Goal: Task Accomplishment & Management: Use online tool/utility

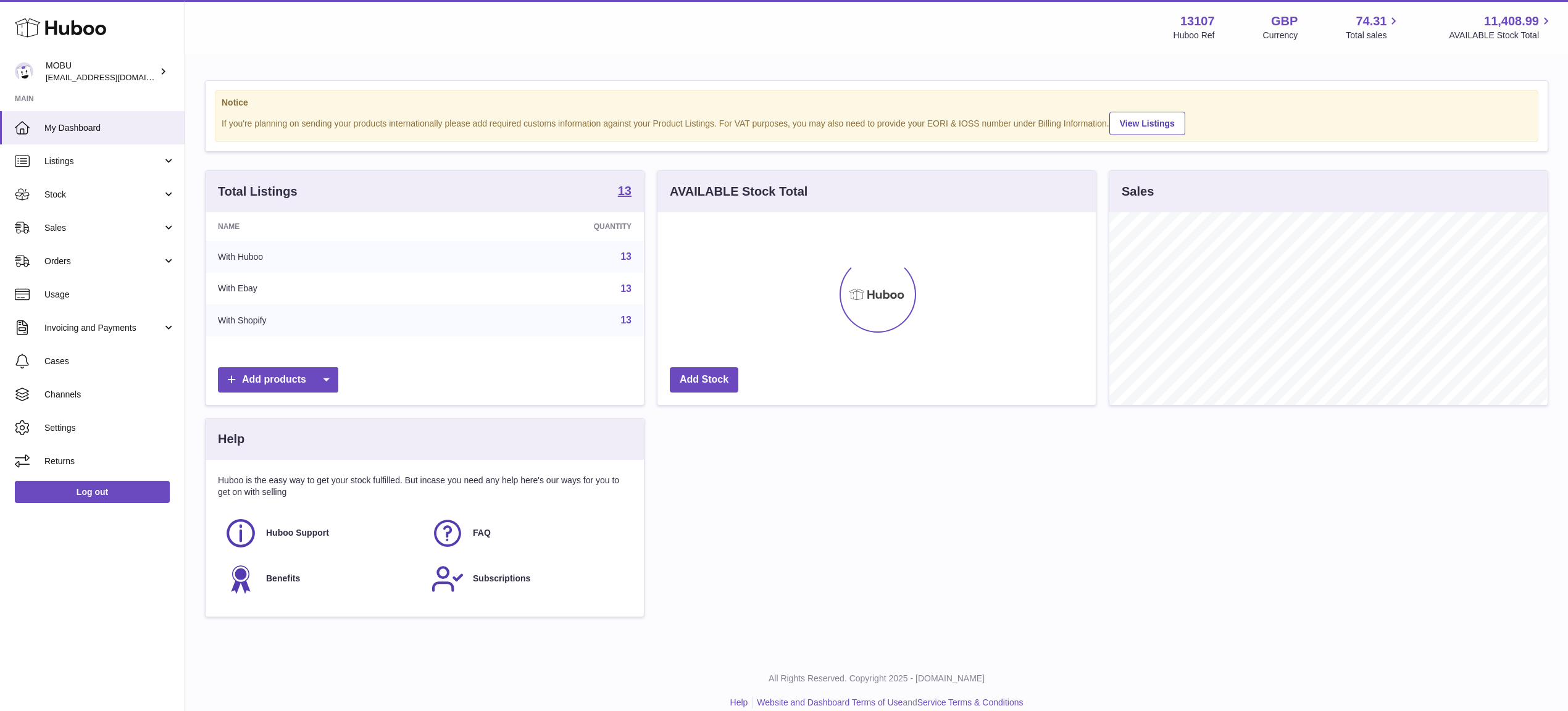
scroll to position [193, 438]
click at [87, 239] on link "Sales" at bounding box center [92, 228] width 185 height 33
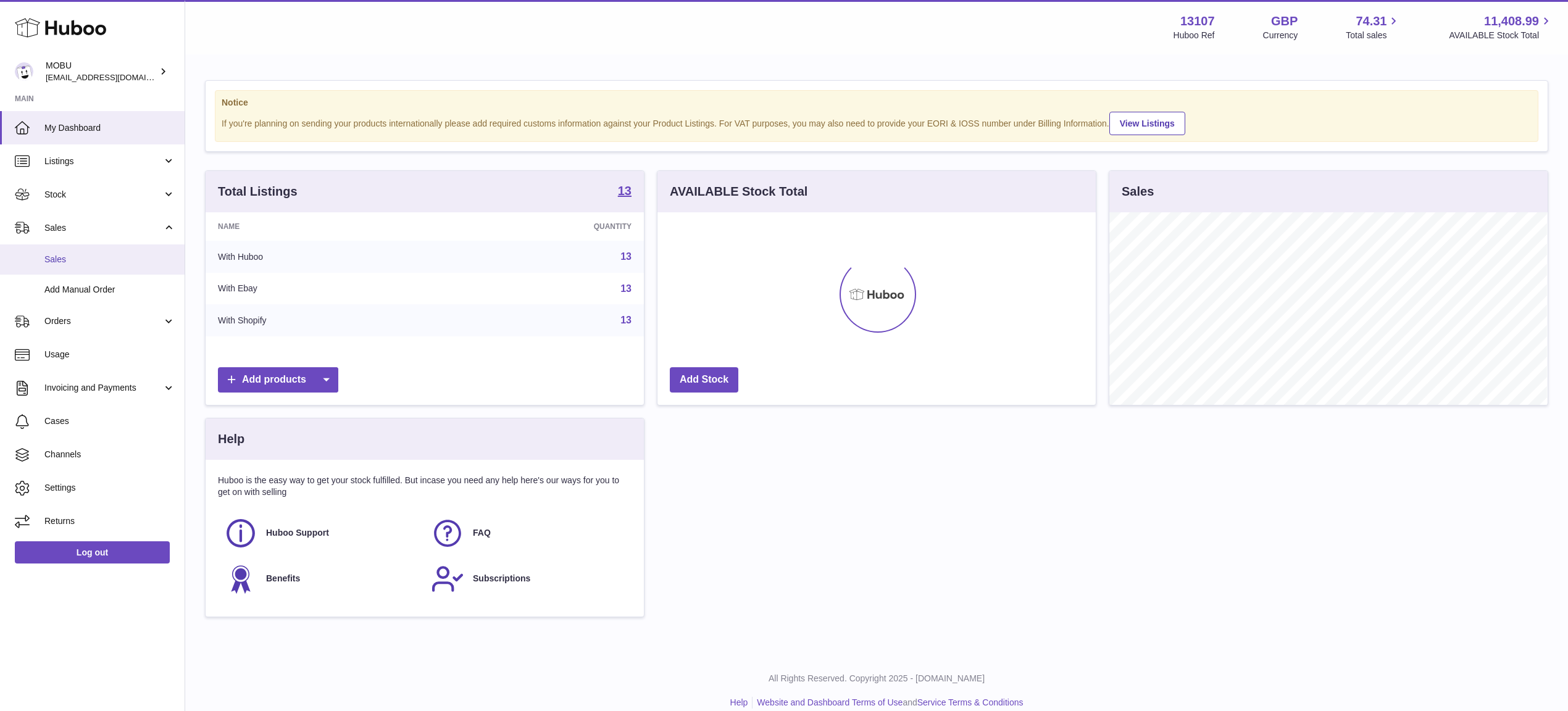
click at [80, 269] on link "Sales" at bounding box center [92, 259] width 185 height 30
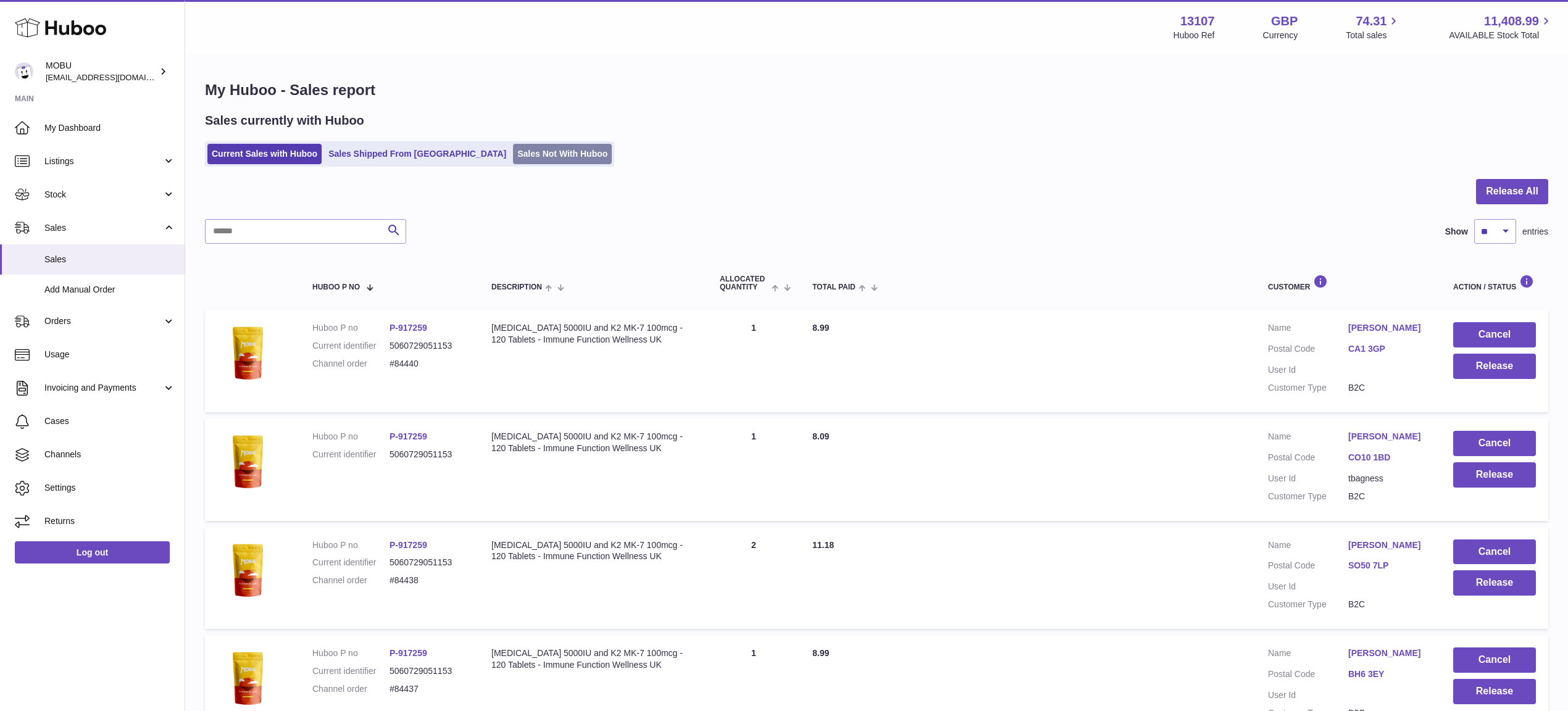
click at [518, 161] on link "Sales Not With Huboo" at bounding box center [562, 154] width 99 height 20
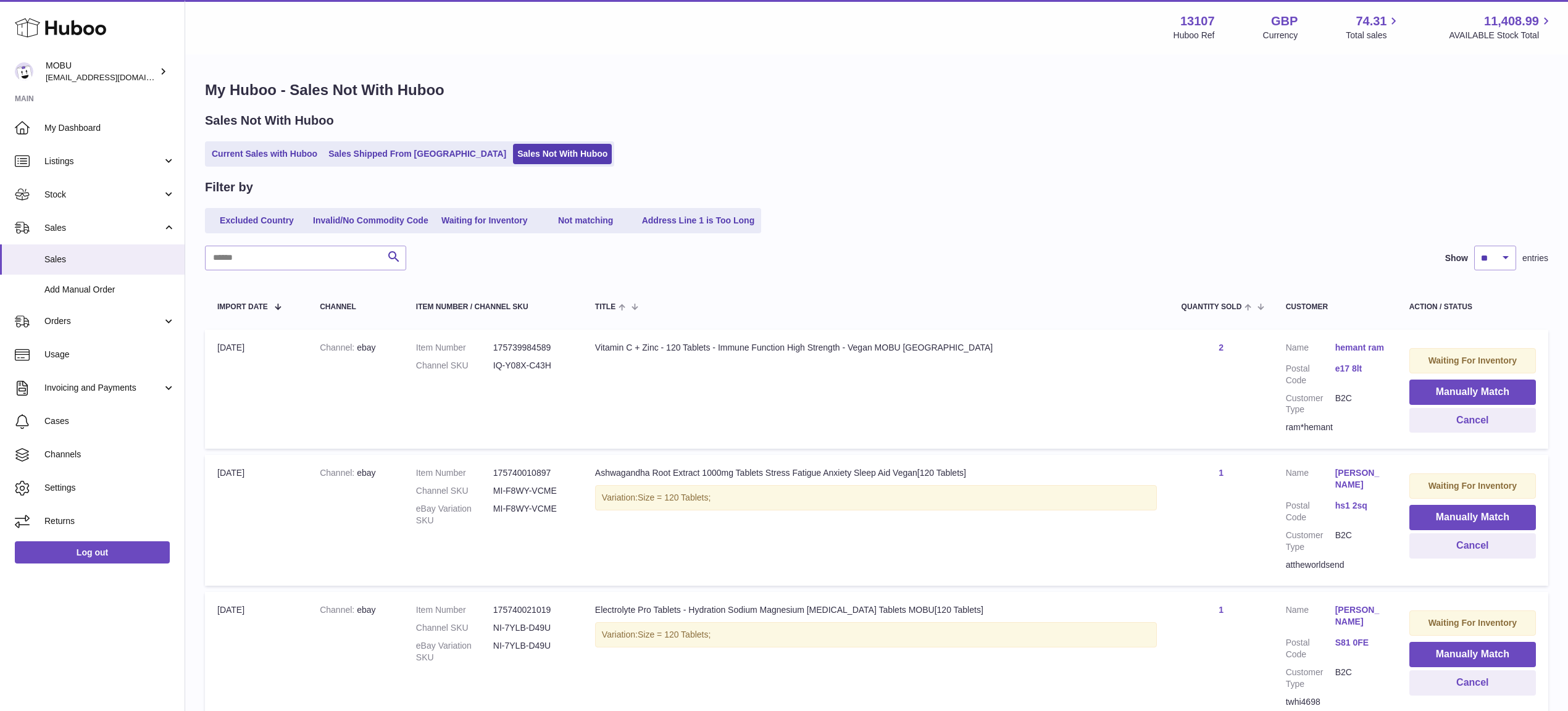
click at [912, 248] on div "Search Show ** ** ** *** entries" at bounding box center [877, 258] width 1344 height 24
click at [267, 263] on input "text" at bounding box center [305, 258] width 201 height 24
type input "********"
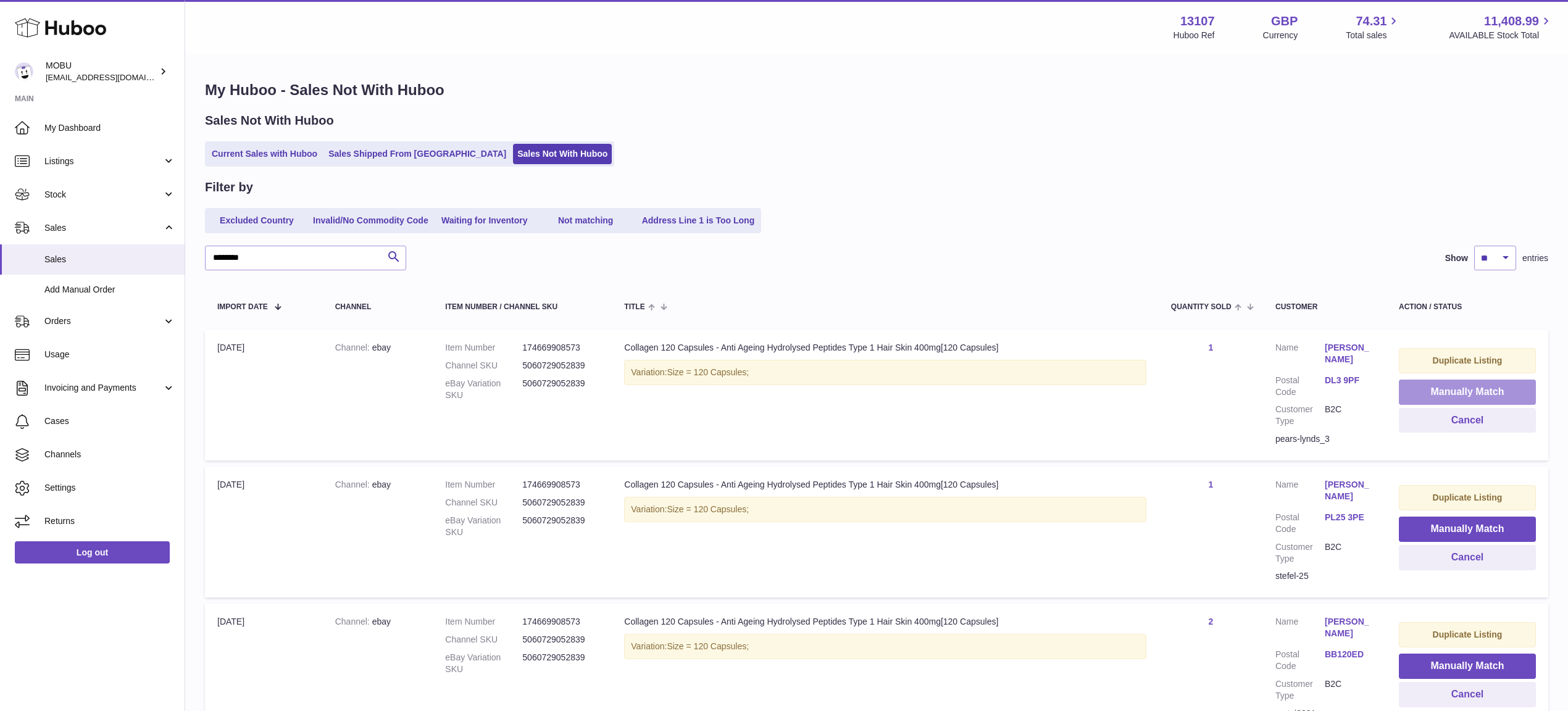
drag, startPoint x: 1459, startPoint y: 384, endPoint x: 1249, endPoint y: 356, distance: 211.9
click at [1458, 384] on button "Manually Match" at bounding box center [1468, 392] width 137 height 25
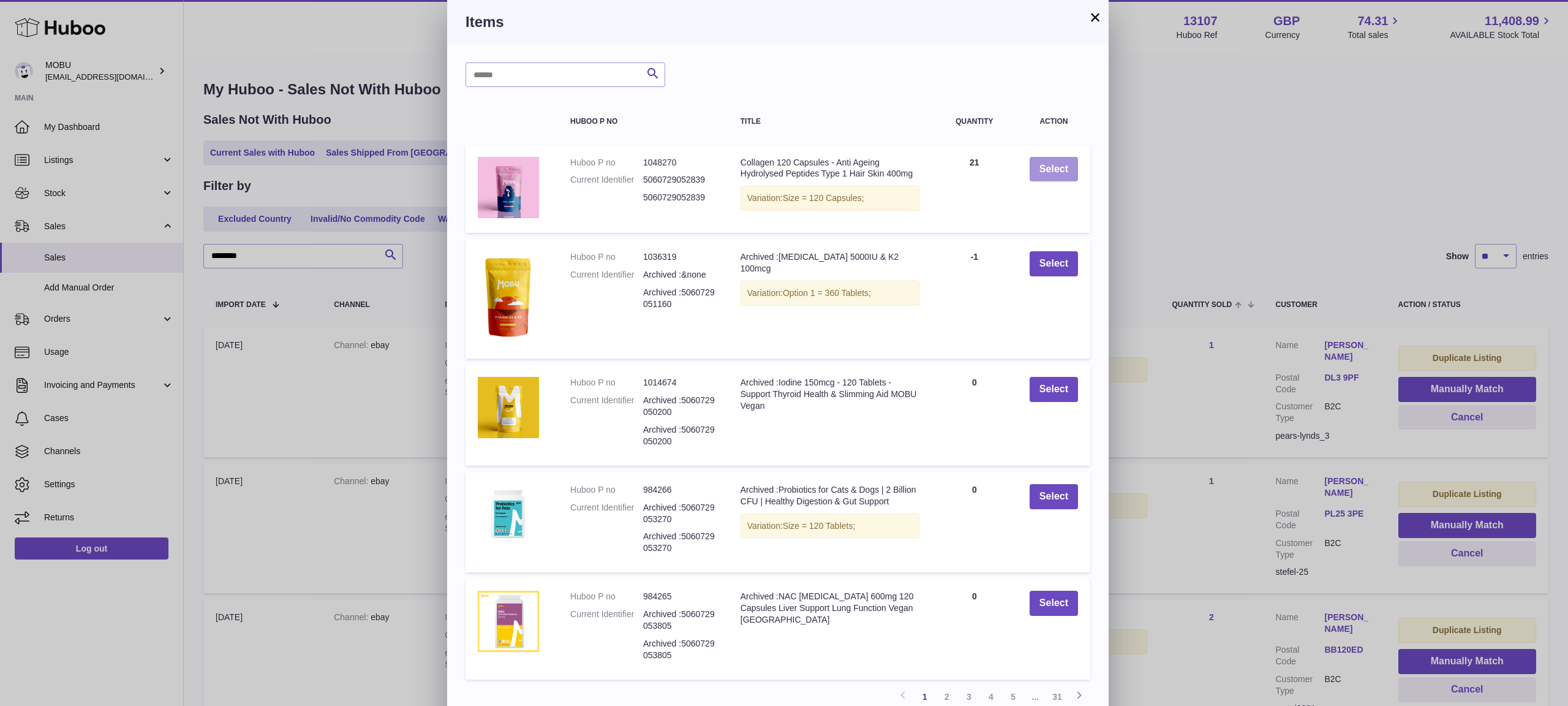
click at [1053, 173] on button "Select" at bounding box center [1054, 169] width 48 height 25
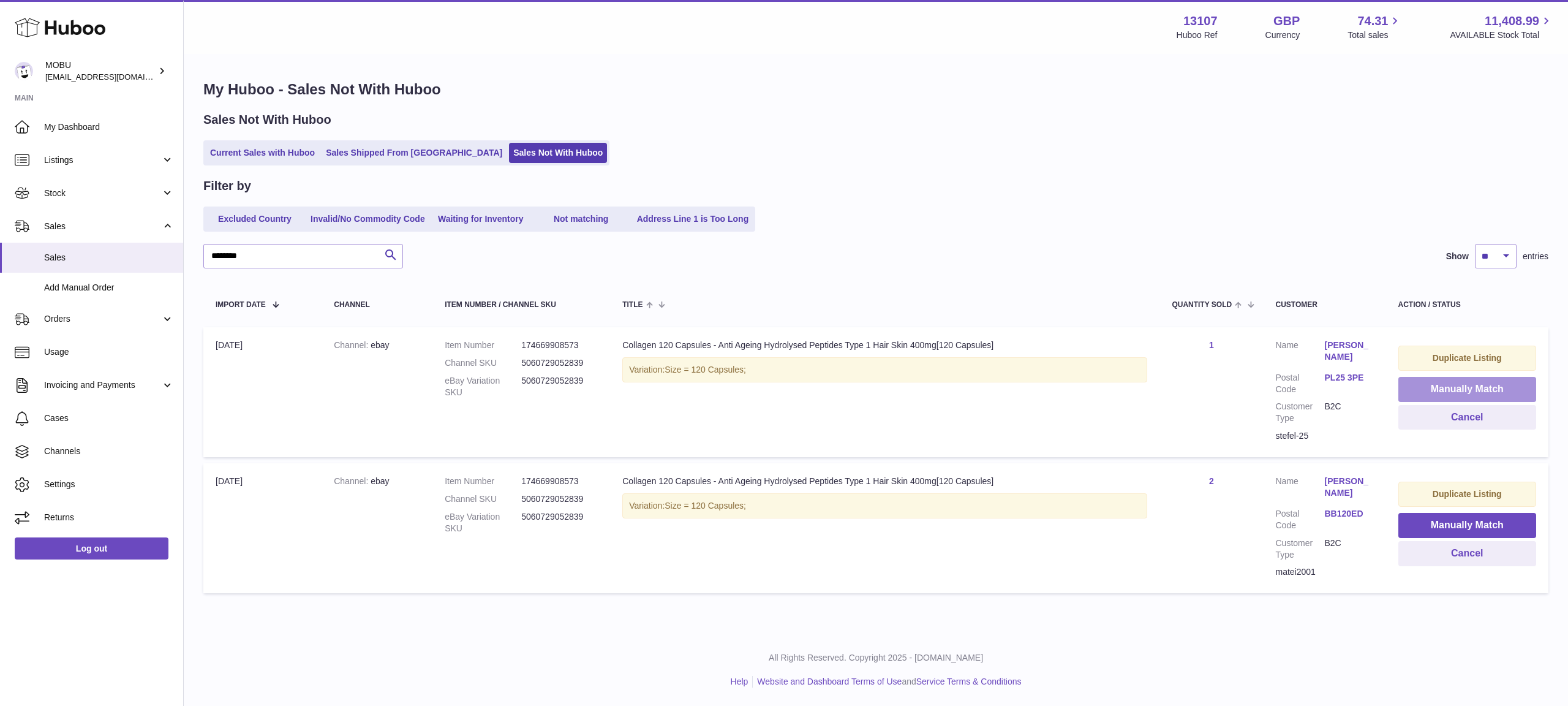
click at [1456, 389] on button "Manually Match" at bounding box center [1468, 389] width 138 height 25
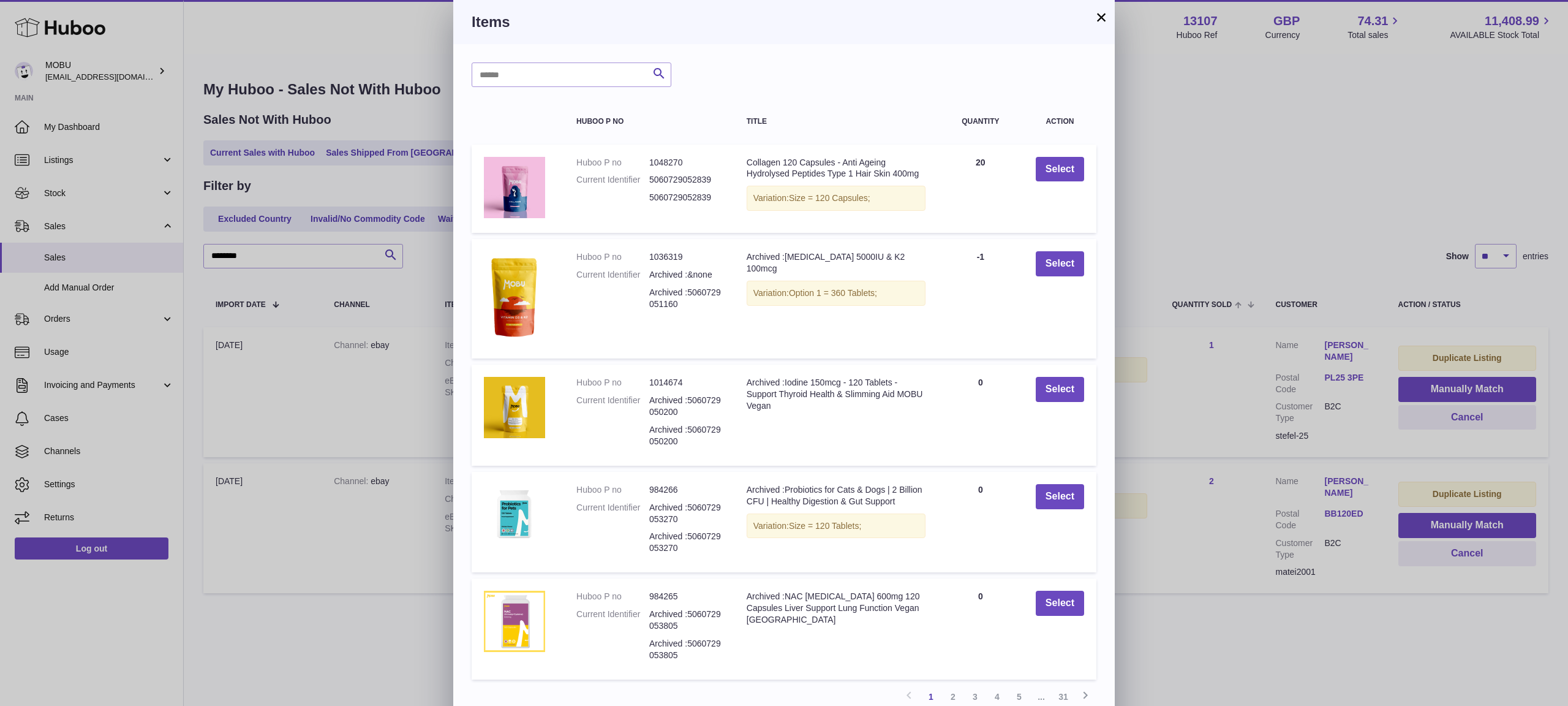
click at [1030, 164] on td "Select" at bounding box center [1059, 189] width 73 height 88
click at [1046, 166] on button "Select" at bounding box center [1059, 169] width 48 height 25
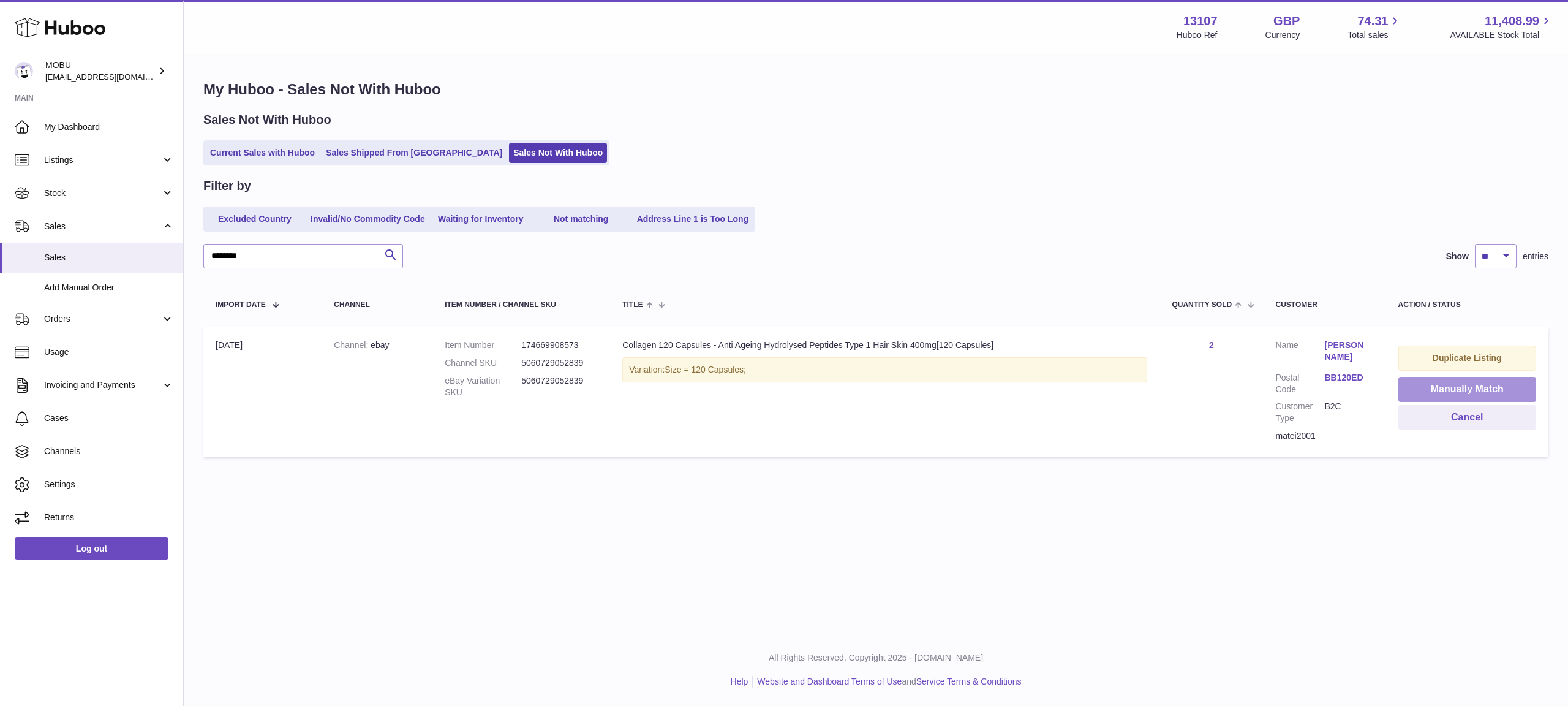
click at [1455, 394] on button "Manually Match" at bounding box center [1468, 389] width 138 height 25
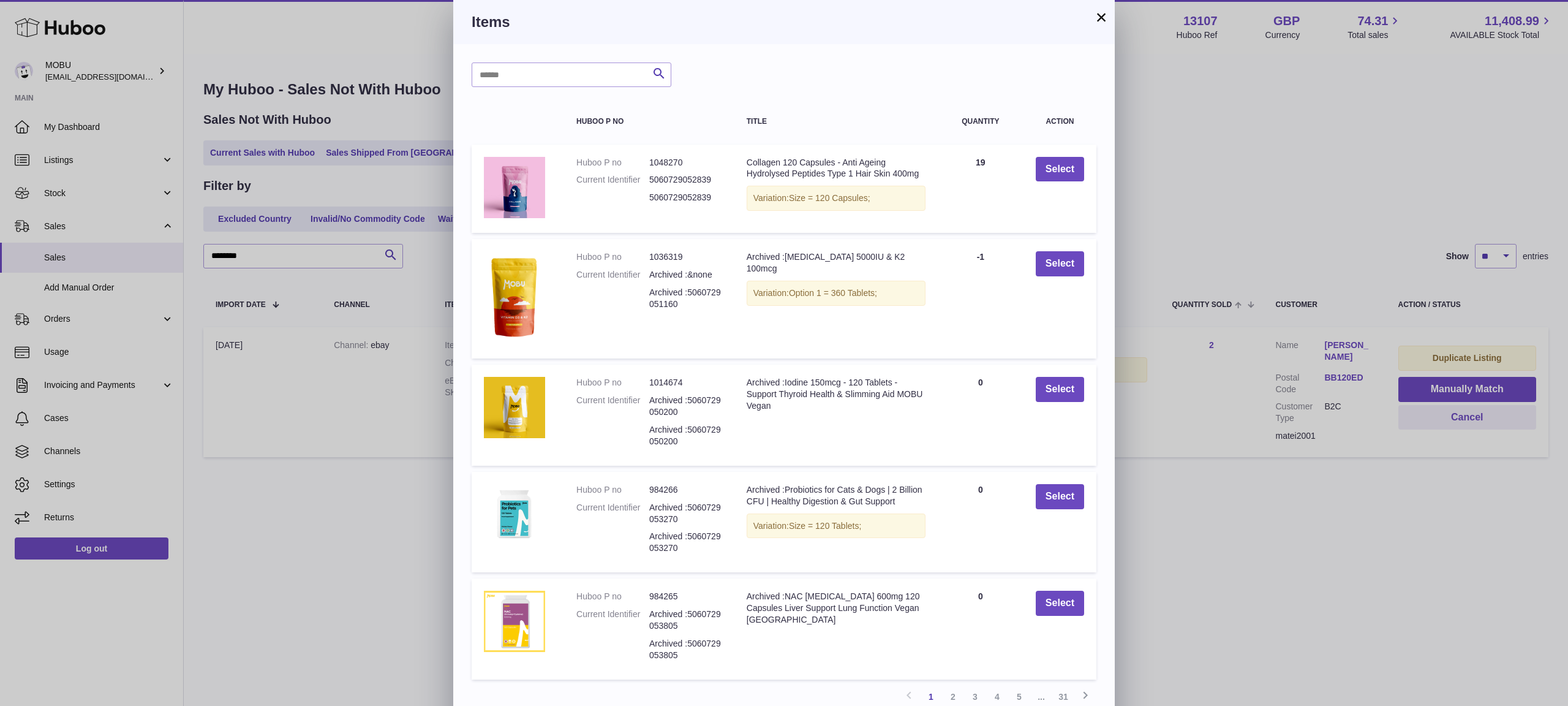
click at [1077, 136] on th "Action" at bounding box center [1059, 121] width 73 height 32
click at [1061, 168] on button "Select" at bounding box center [1059, 169] width 48 height 25
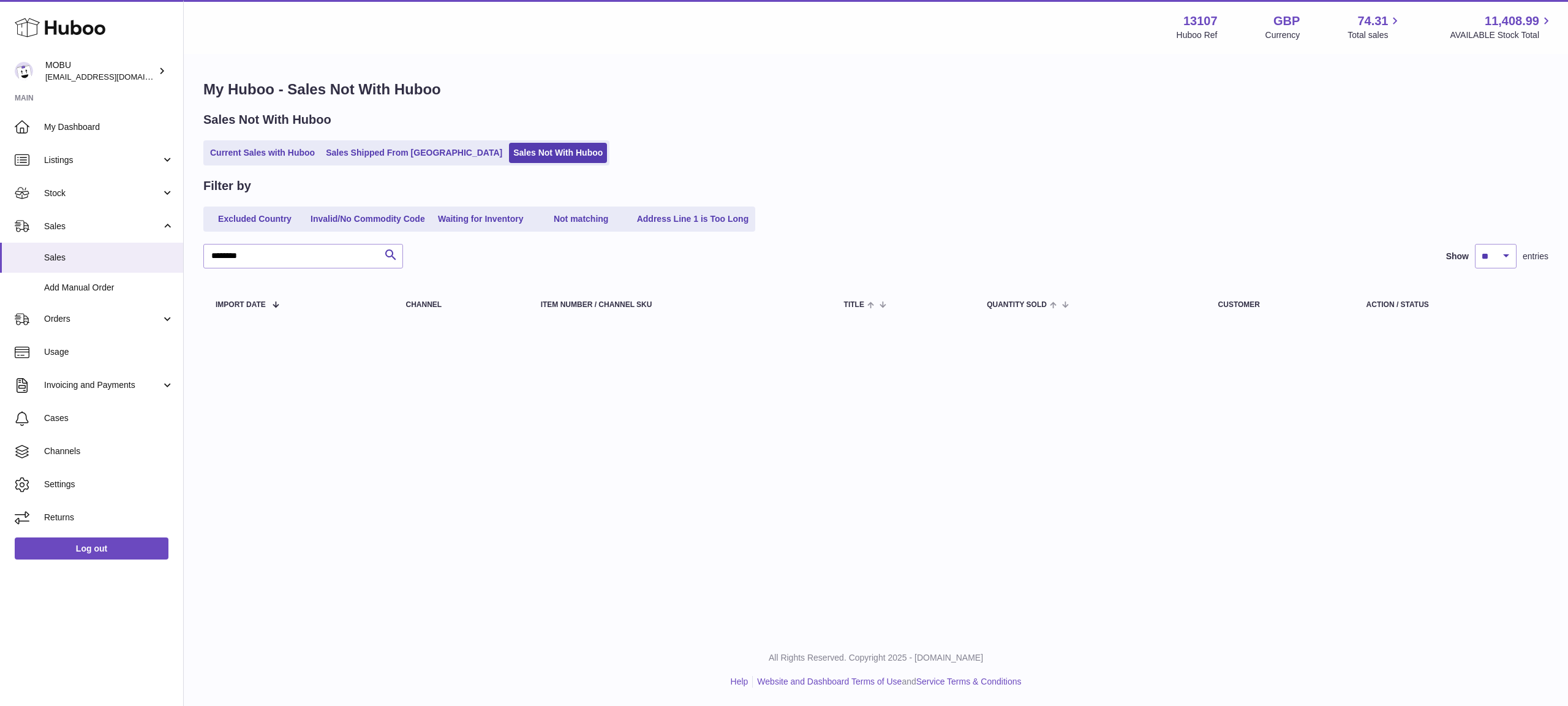
click at [1247, 225] on div "Excluded Country Invalid/No Commodity Code Waiting for Inventory Not matching A…" at bounding box center [875, 219] width 1345 height 25
click at [310, 160] on link "Current Sales with Huboo" at bounding box center [262, 153] width 113 height 20
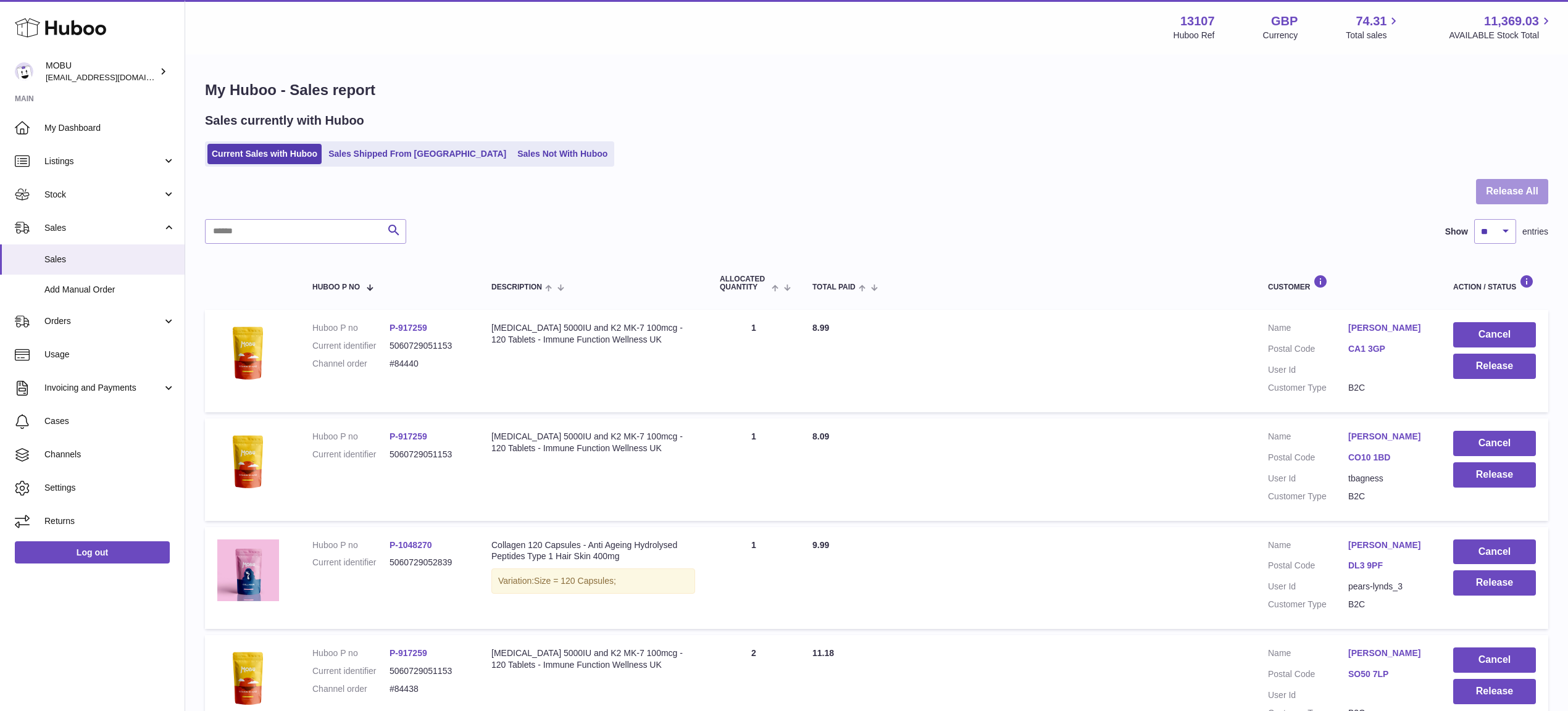
click at [1510, 195] on button "Release All" at bounding box center [1512, 191] width 72 height 25
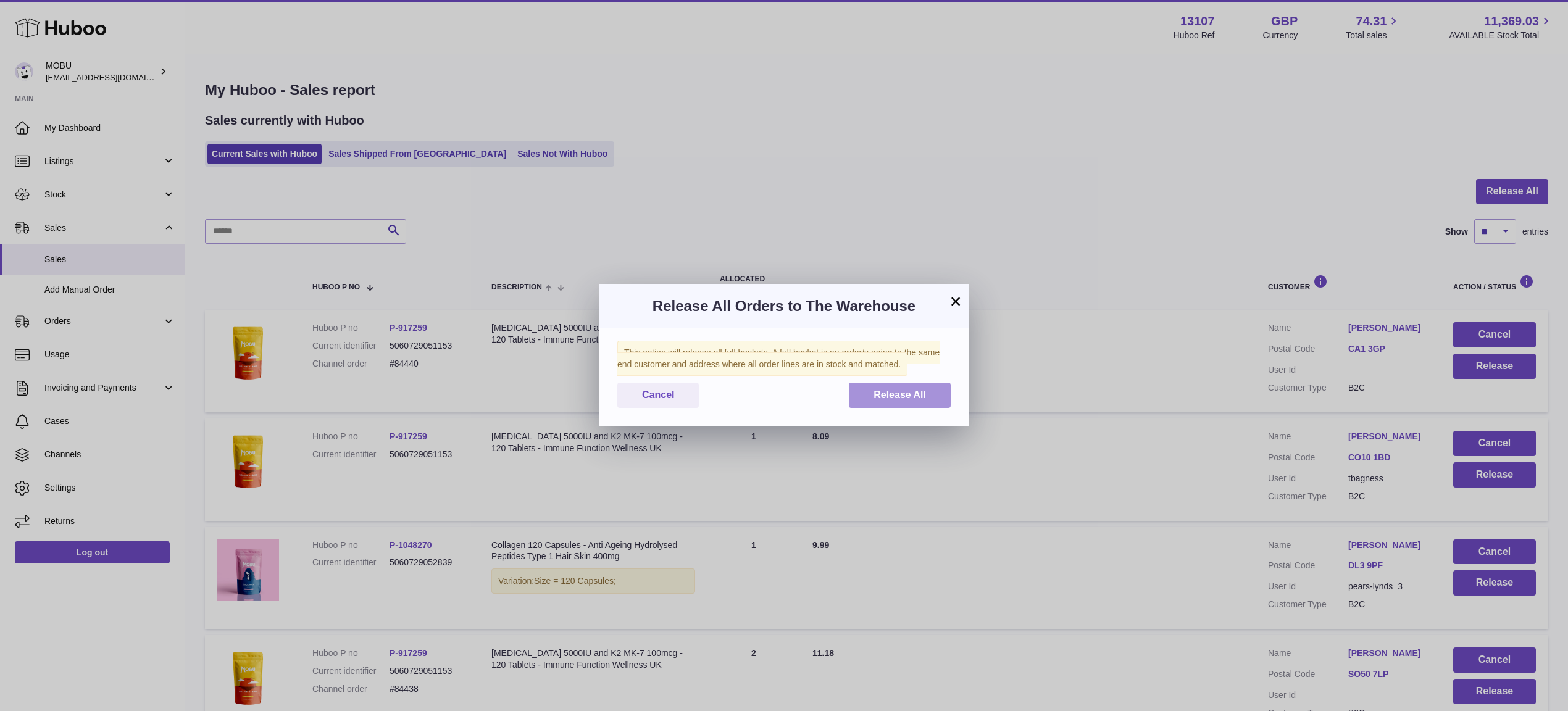
click at [919, 393] on span "Release All" at bounding box center [899, 394] width 53 height 11
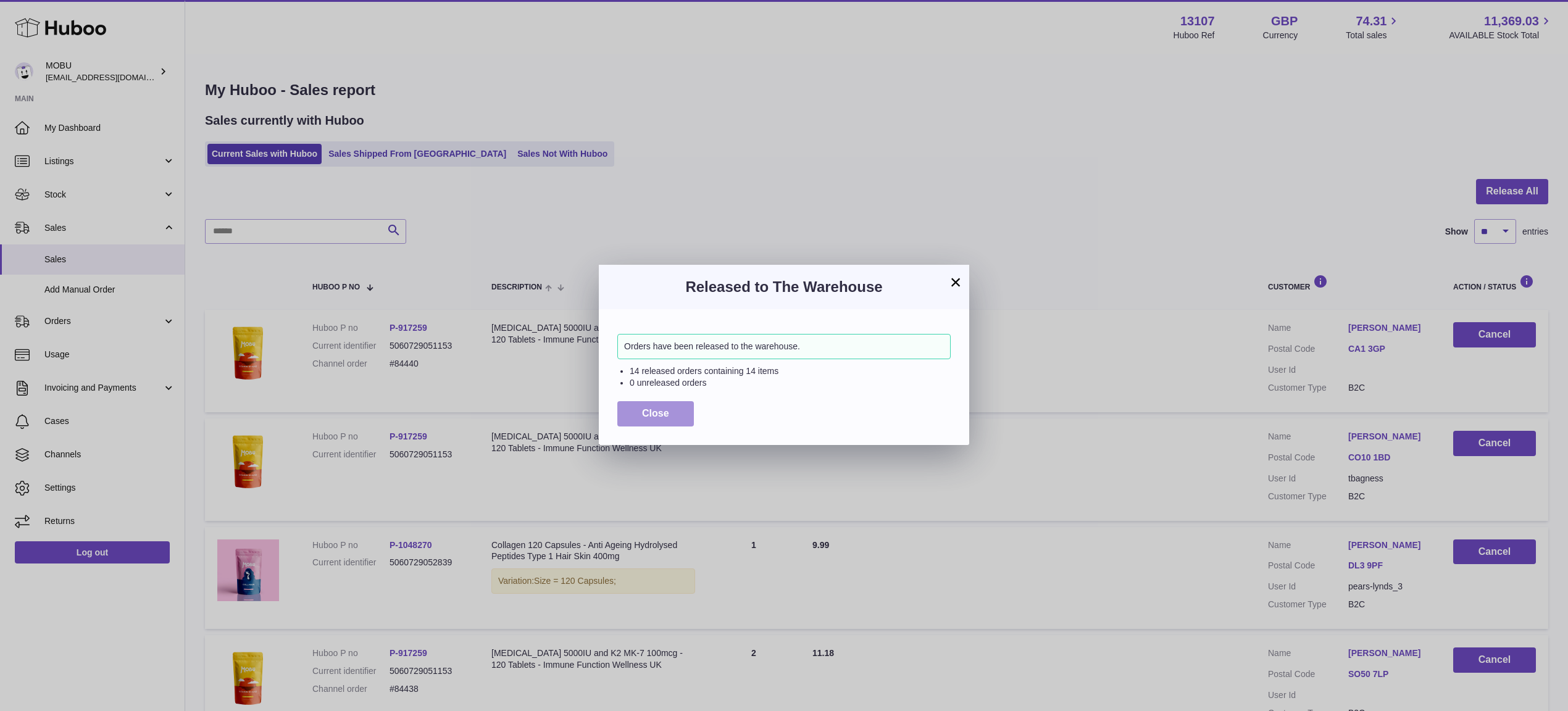
click at [664, 415] on span "Close" at bounding box center [656, 413] width 28 height 11
